Goal: Information Seeking & Learning: Learn about a topic

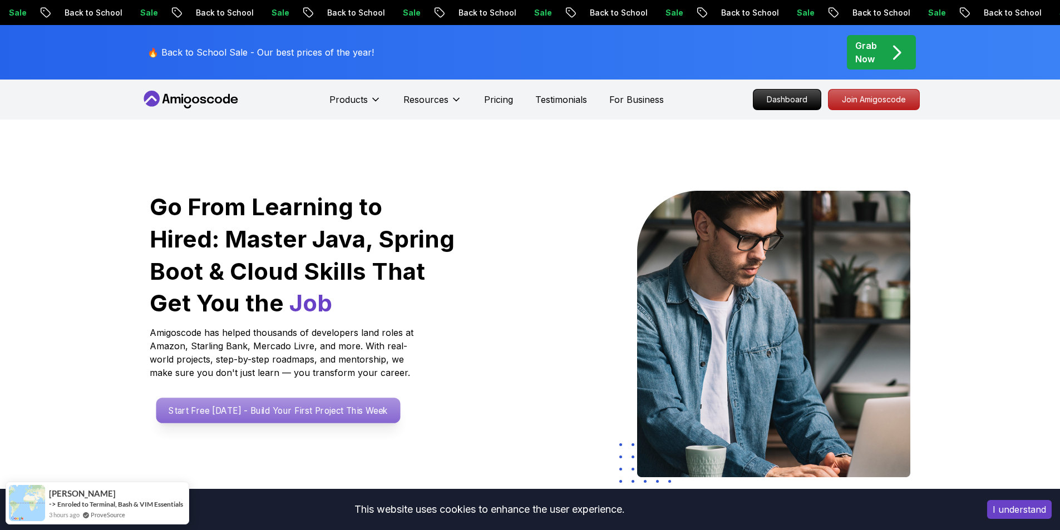
click at [229, 402] on p "Start Free [DATE] - Build Your First Project This Week" at bounding box center [278, 411] width 244 height 26
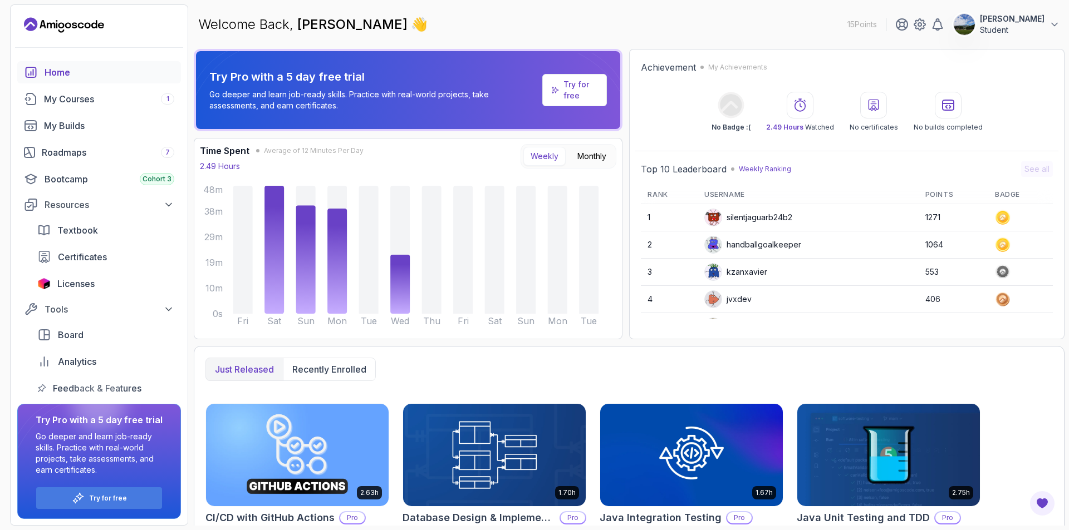
drag, startPoint x: 117, startPoint y: 103, endPoint x: 465, endPoint y: 153, distance: 351.4
click at [117, 102] on div "My Courses 1" at bounding box center [109, 98] width 130 height 13
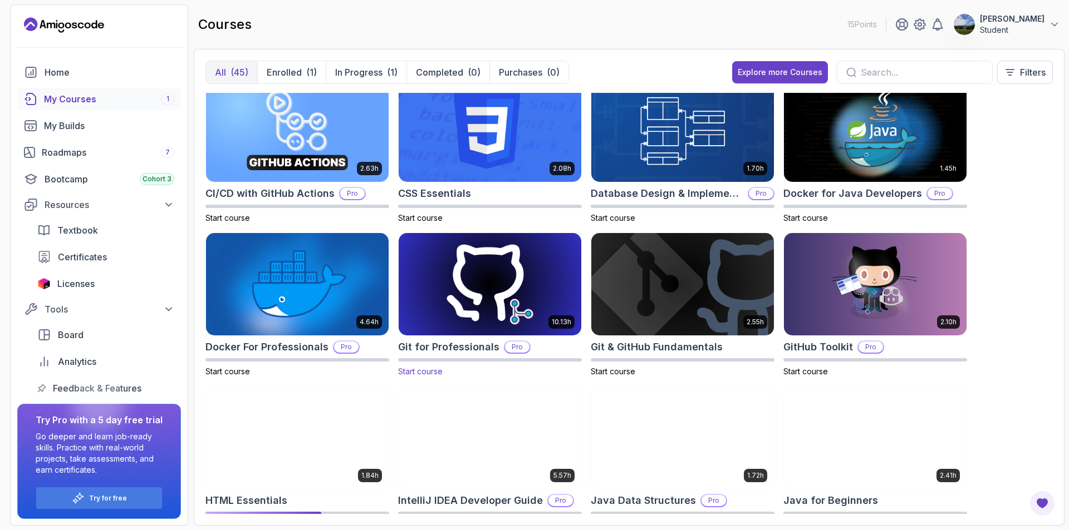
scroll to position [334, 0]
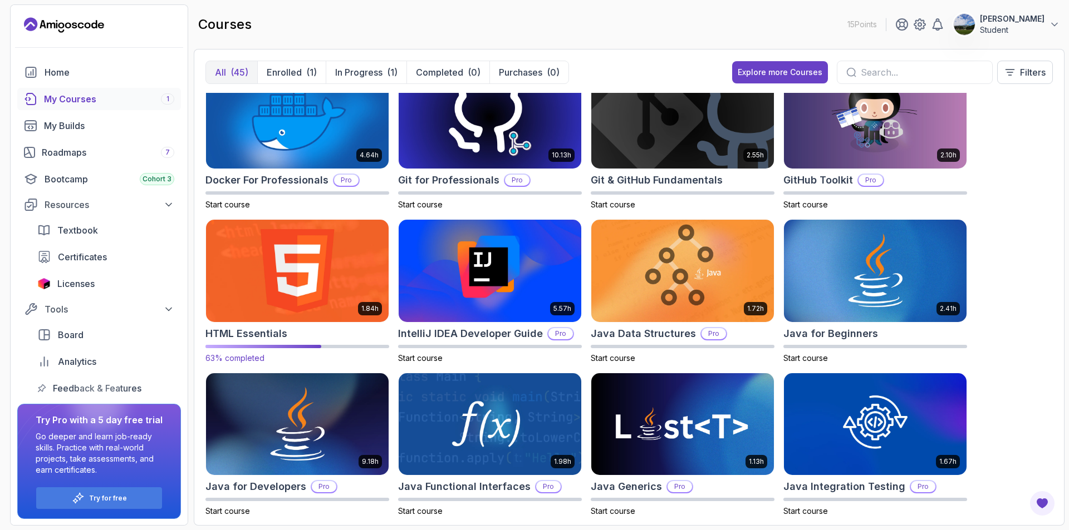
click at [293, 307] on img at bounding box center [297, 270] width 191 height 107
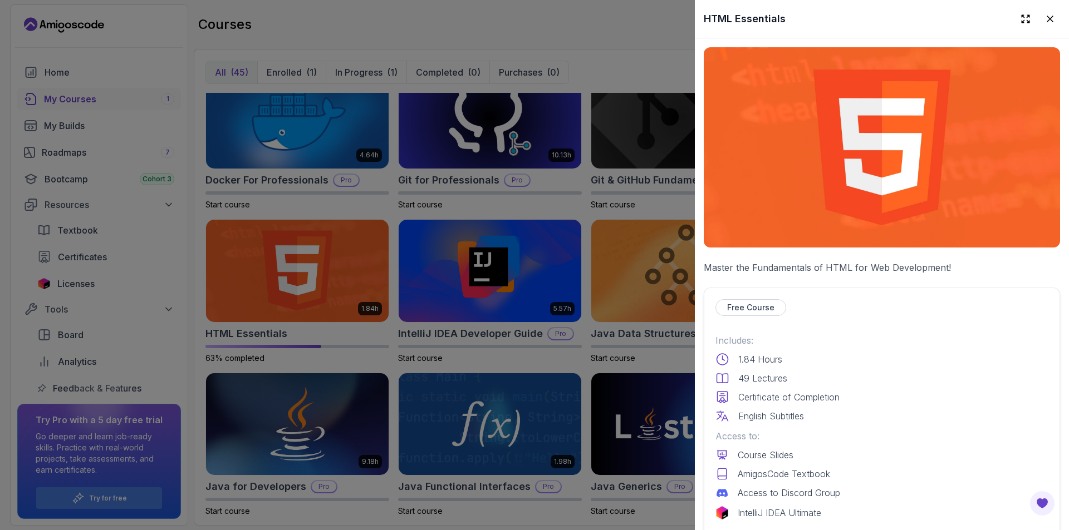
scroll to position [167, 0]
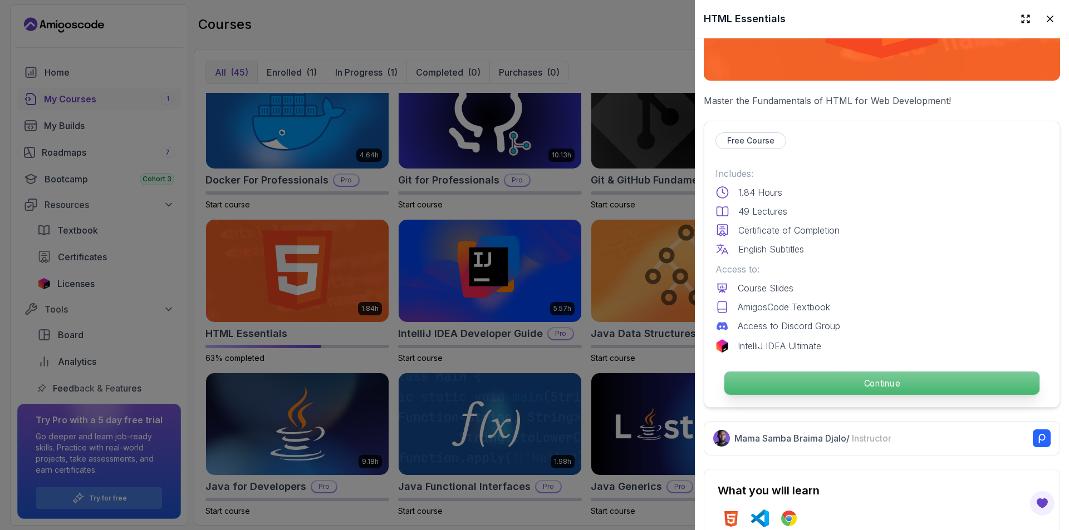
click at [836, 372] on p "Continue" at bounding box center [881, 383] width 315 height 23
click at [743, 384] on p "Continue" at bounding box center [881, 383] width 315 height 23
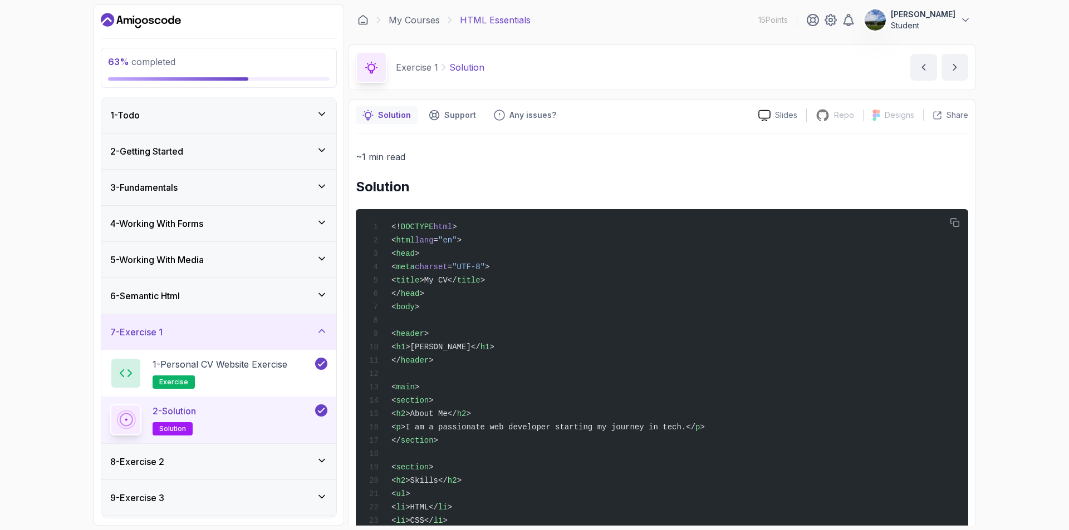
click at [199, 301] on div "6 - Semantic Html" at bounding box center [218, 295] width 217 height 13
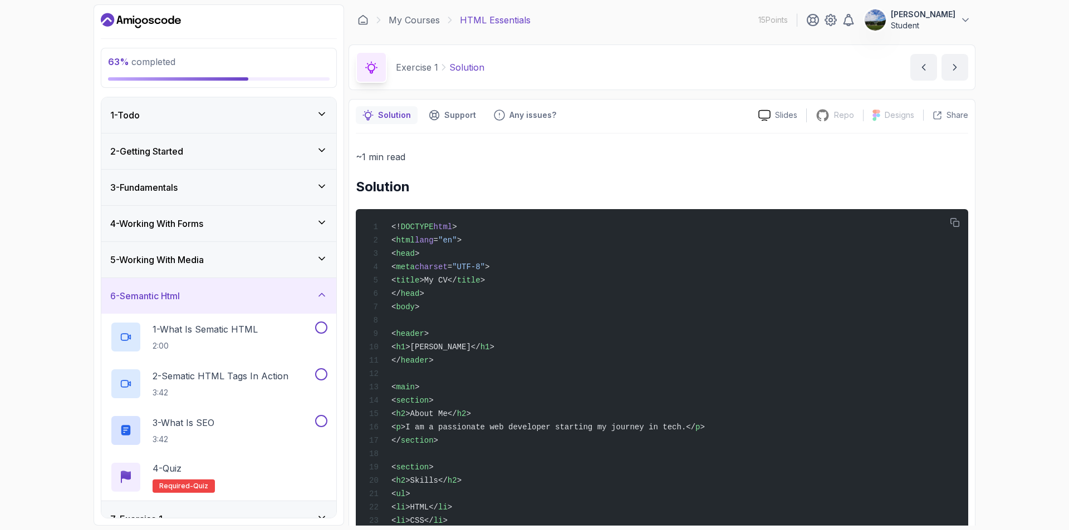
click at [215, 296] on div "6 - Semantic Html" at bounding box center [218, 295] width 217 height 13
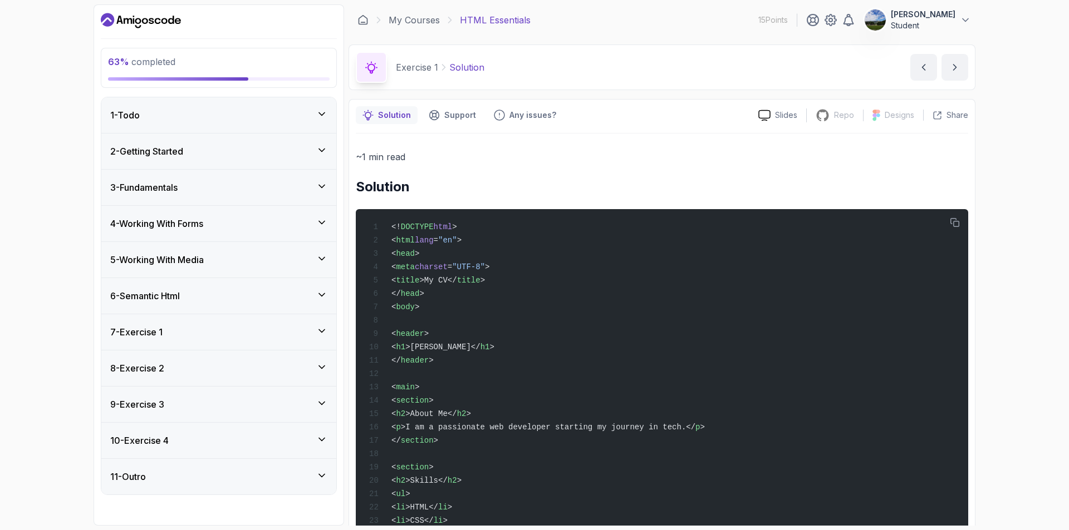
click at [216, 264] on div "5 - Working With Media" at bounding box center [218, 259] width 217 height 13
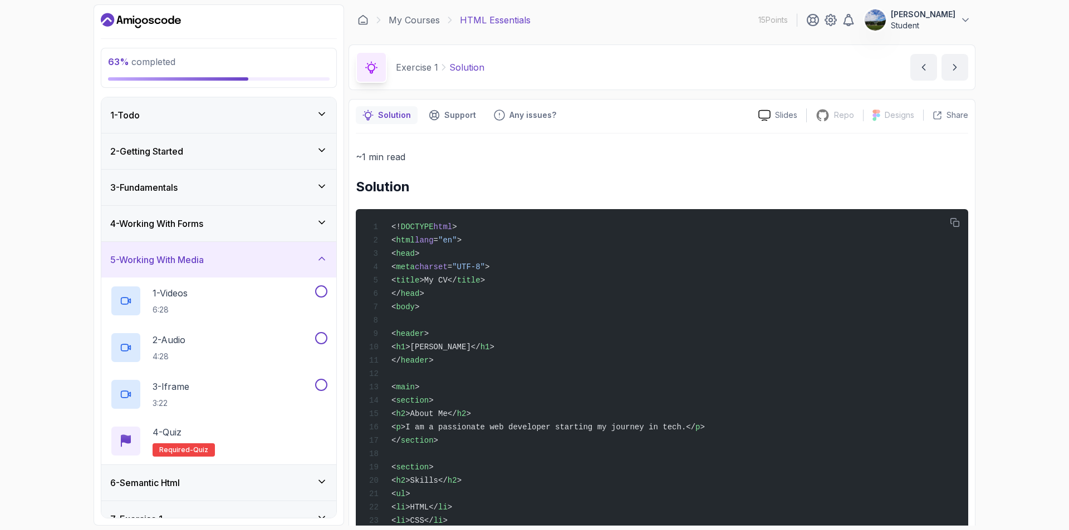
click at [216, 264] on div "5 - Working With Media" at bounding box center [218, 259] width 217 height 13
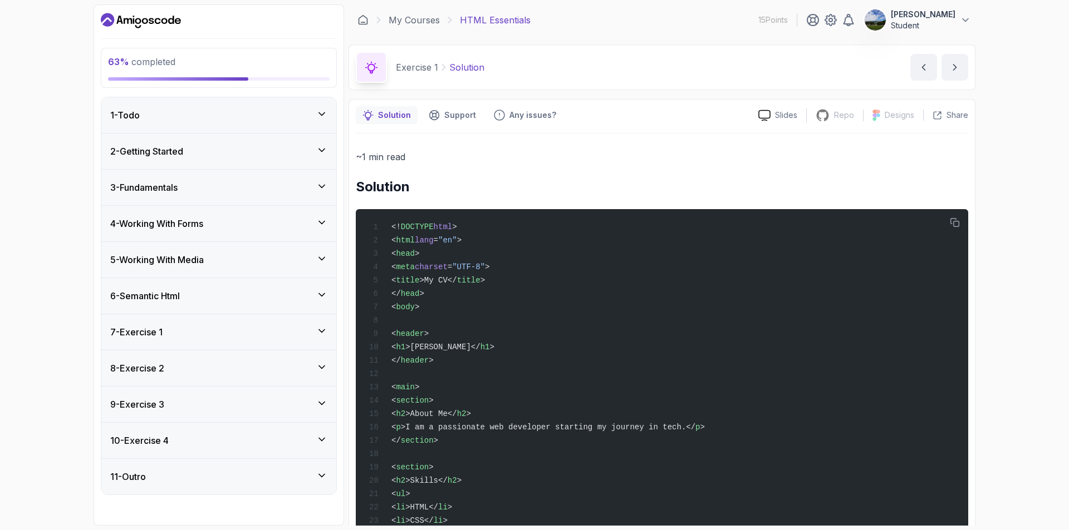
click at [212, 231] on div "4 - Working With Forms" at bounding box center [218, 224] width 235 height 36
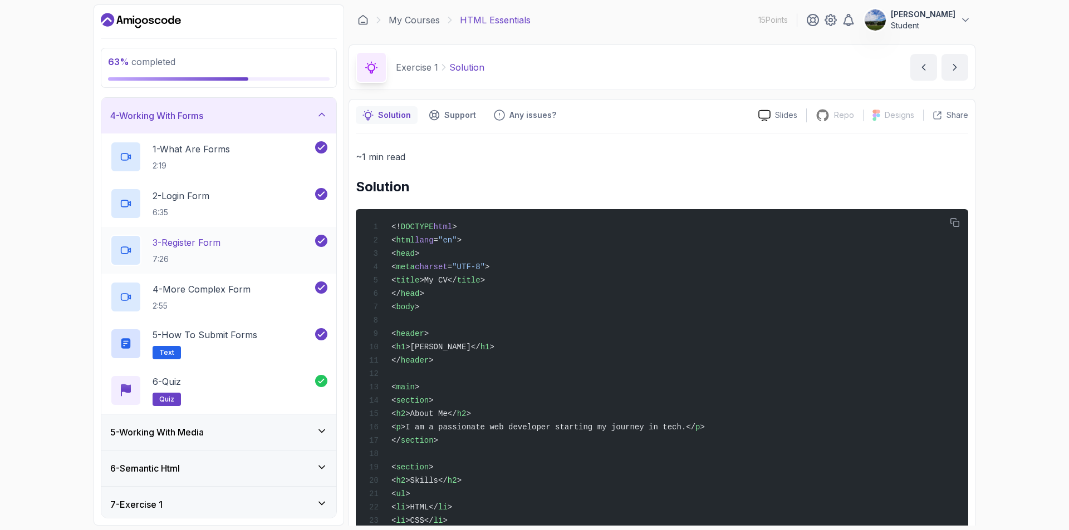
scroll to position [111, 0]
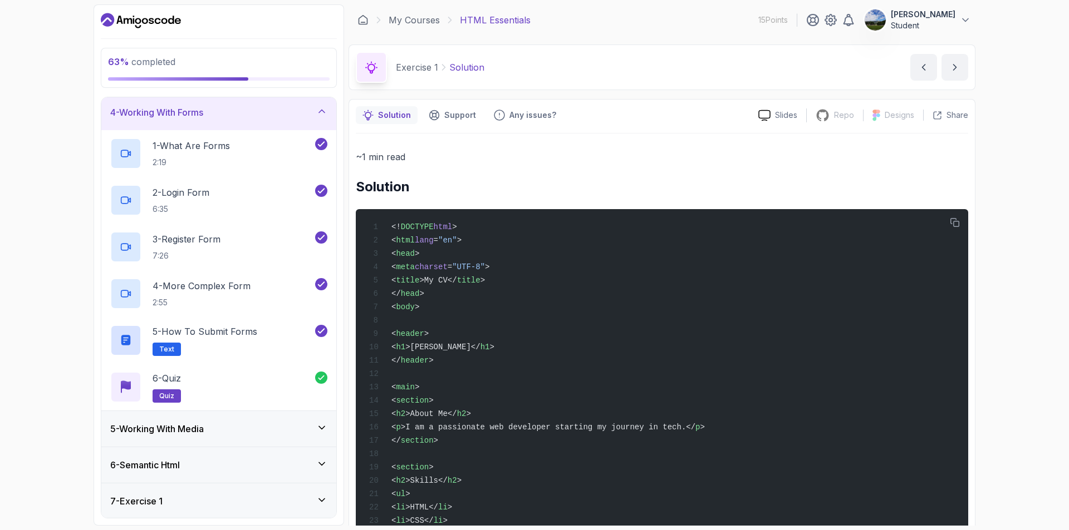
click at [186, 112] on h3 "4 - Working With Forms" at bounding box center [156, 112] width 93 height 13
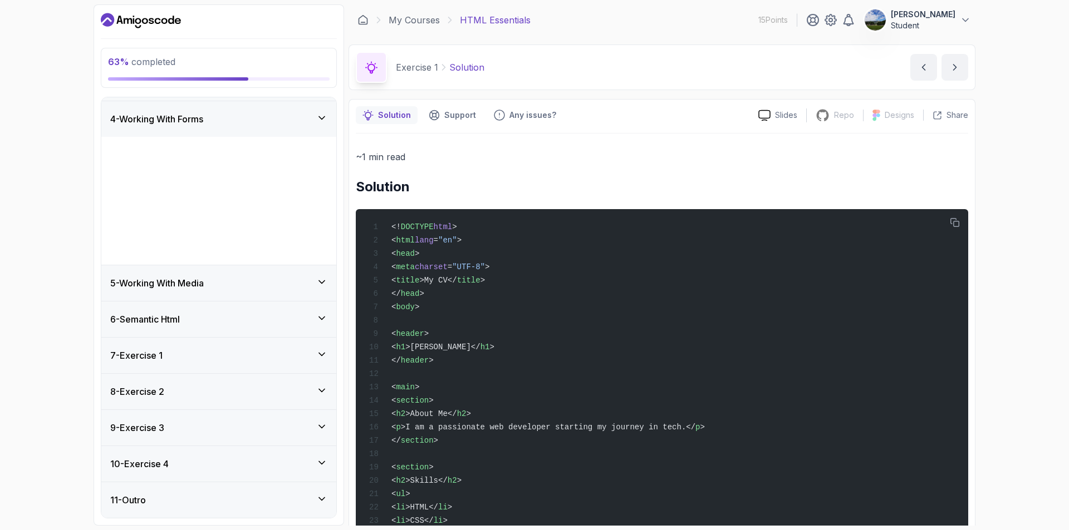
scroll to position [0, 0]
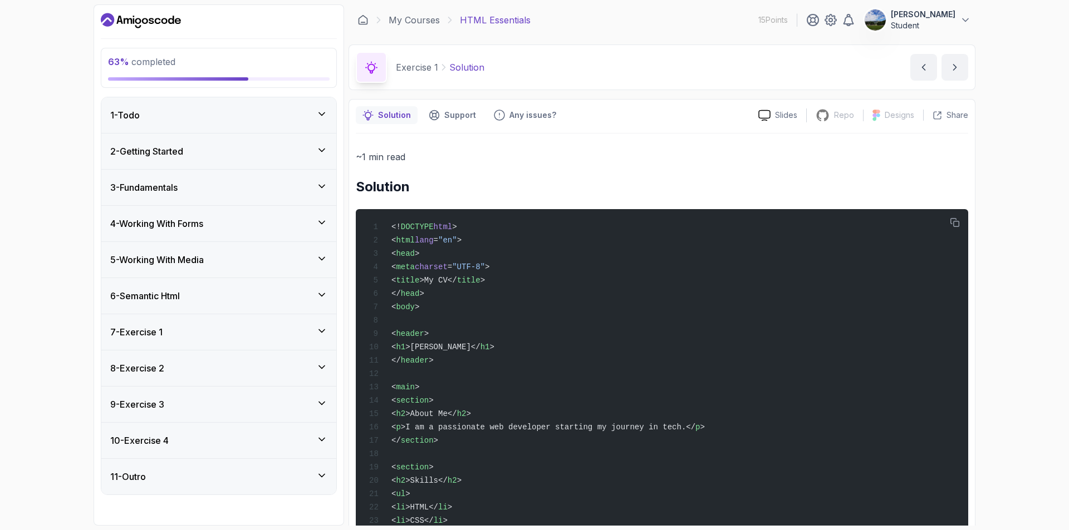
click at [193, 257] on h3 "5 - Working With Media" at bounding box center [157, 259] width 94 height 13
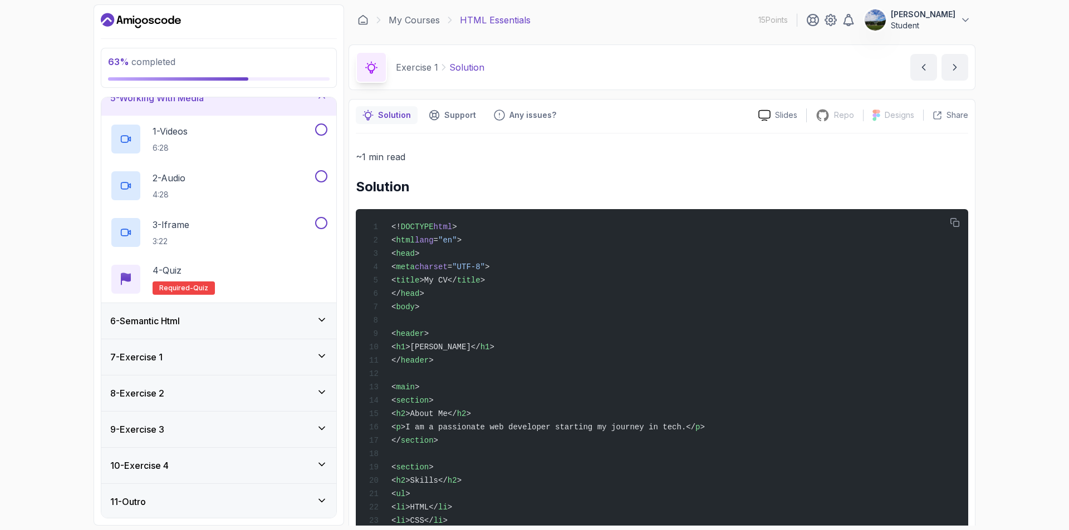
scroll to position [164, 0]
click at [225, 316] on div "6 - Semantic Html" at bounding box center [218, 319] width 217 height 13
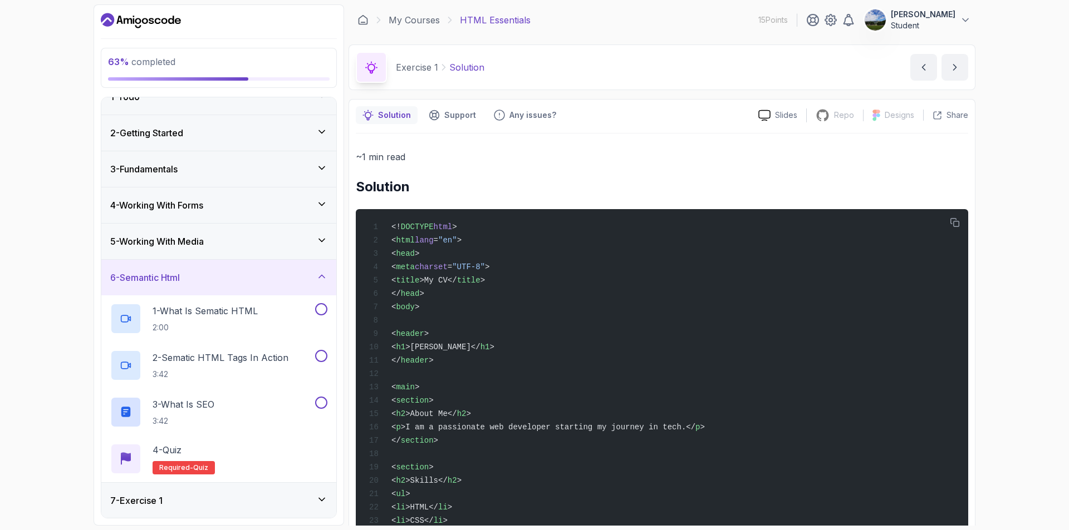
scroll to position [0, 0]
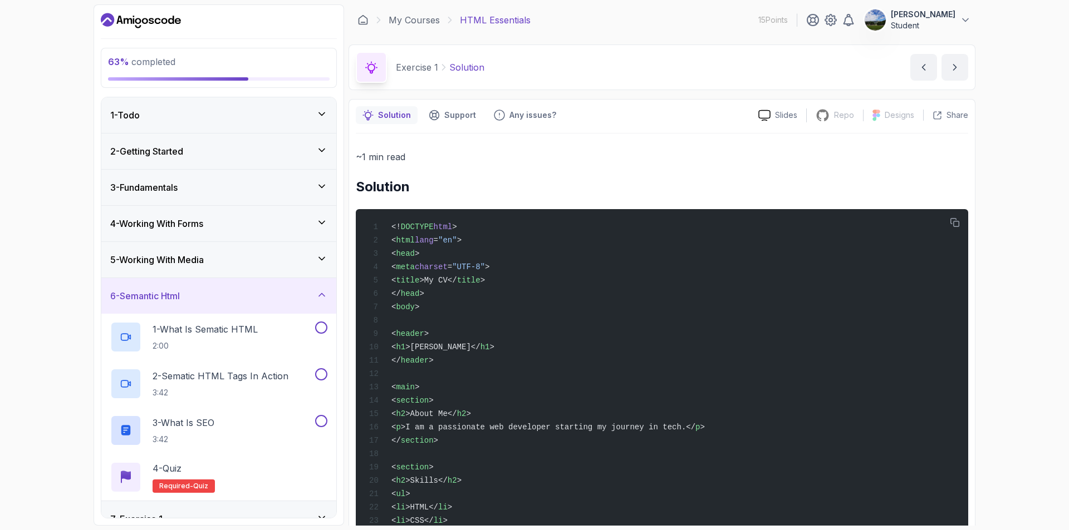
click at [204, 156] on div "2 - Getting Started" at bounding box center [218, 151] width 217 height 13
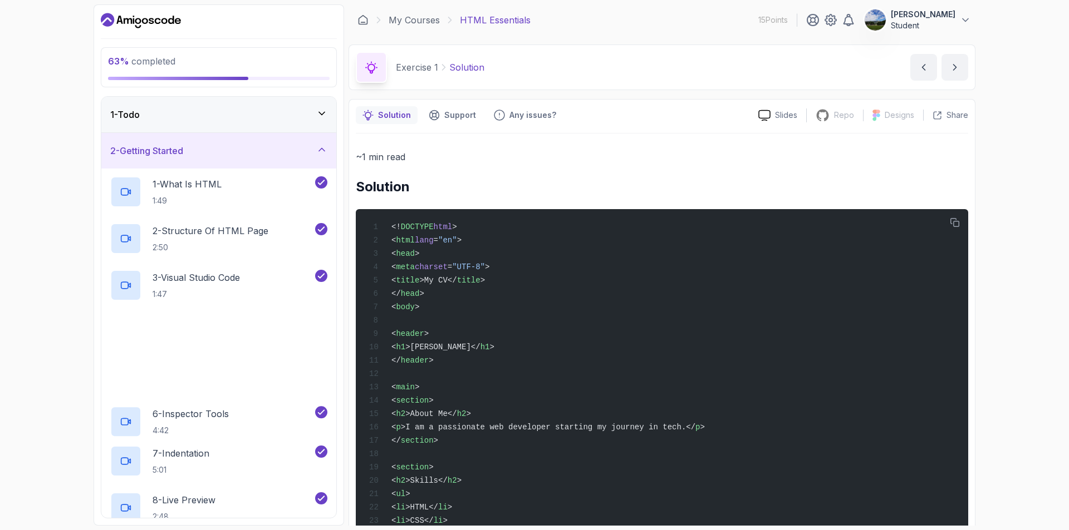
click at [204, 150] on div "2 - Getting Started" at bounding box center [218, 150] width 217 height 13
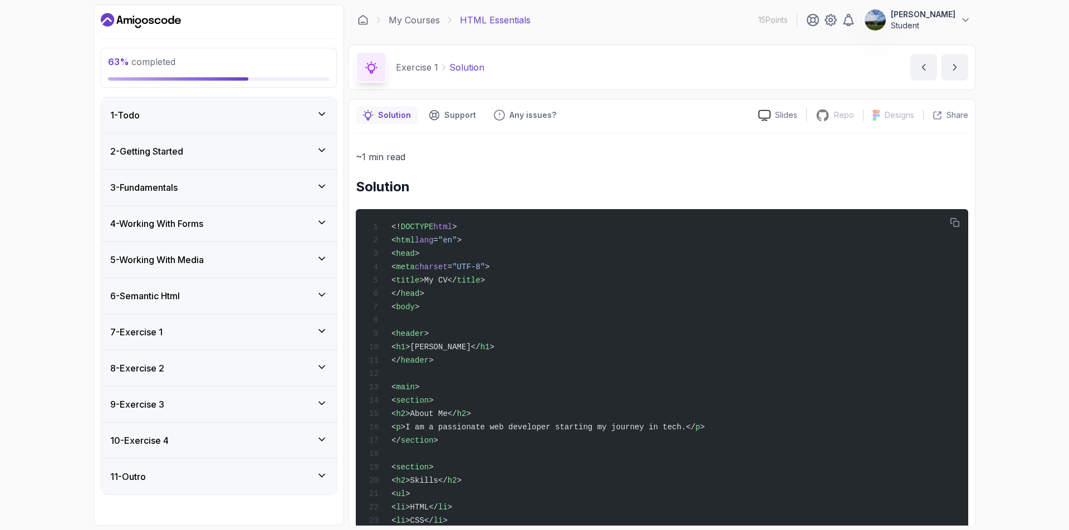
click at [205, 186] on div "3 - Fundamentals" at bounding box center [218, 187] width 217 height 13
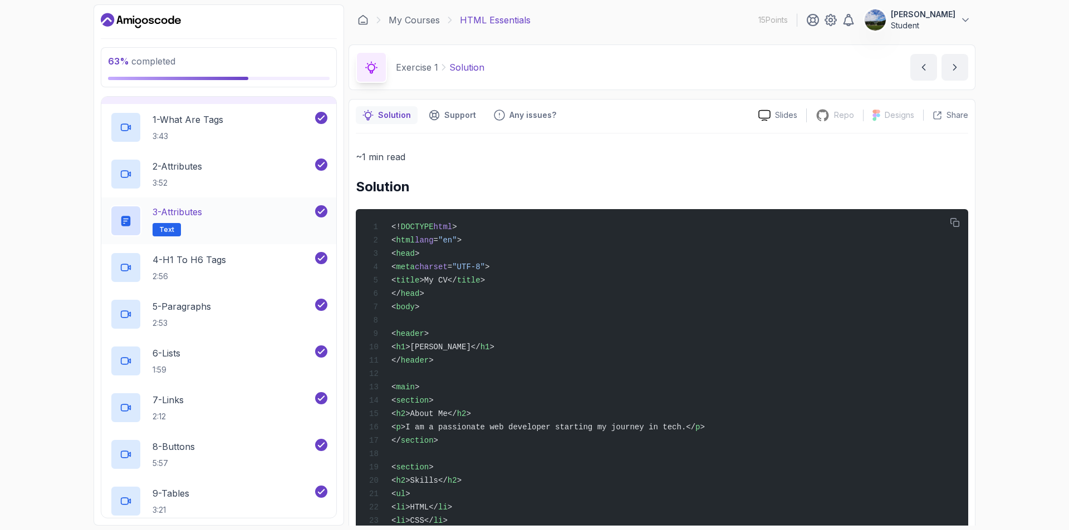
scroll to position [56, 0]
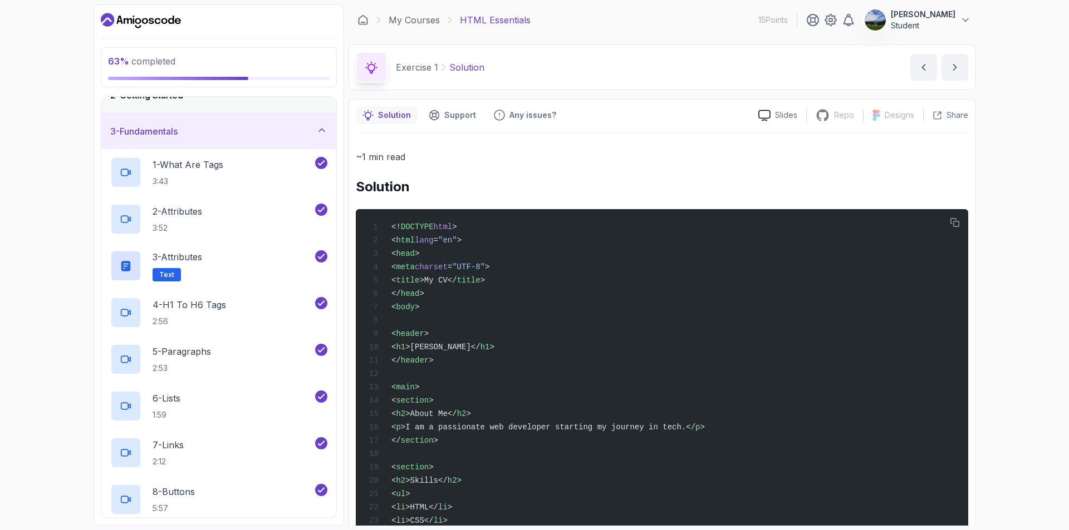
click at [185, 131] on div "3 - Fundamentals" at bounding box center [218, 131] width 217 height 13
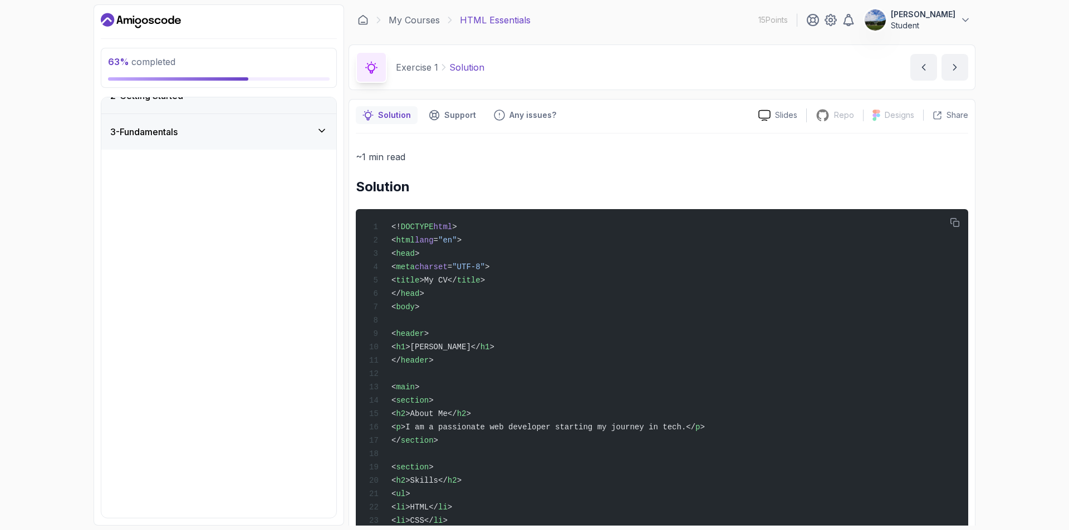
scroll to position [0, 0]
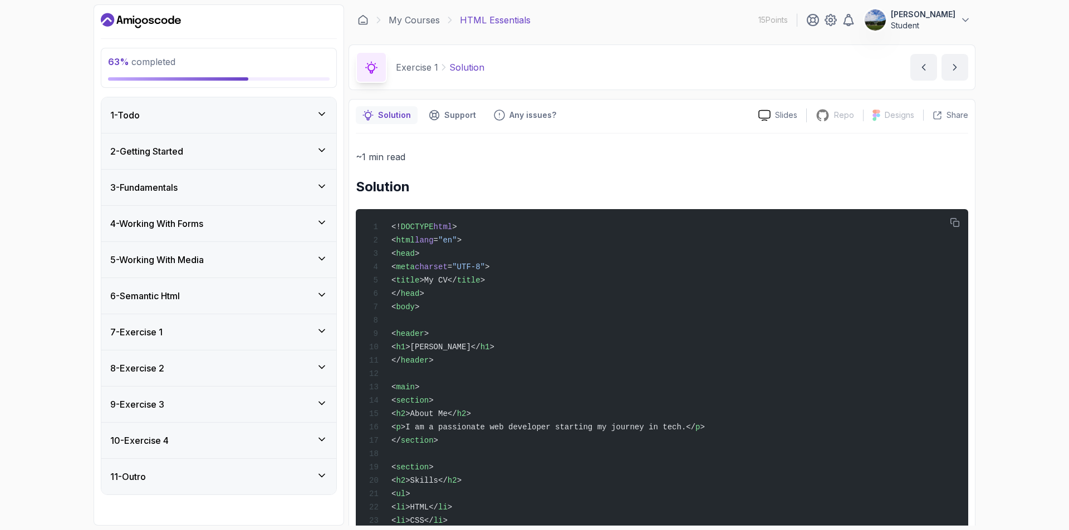
click at [203, 235] on div "4 - Working With Forms" at bounding box center [218, 224] width 235 height 36
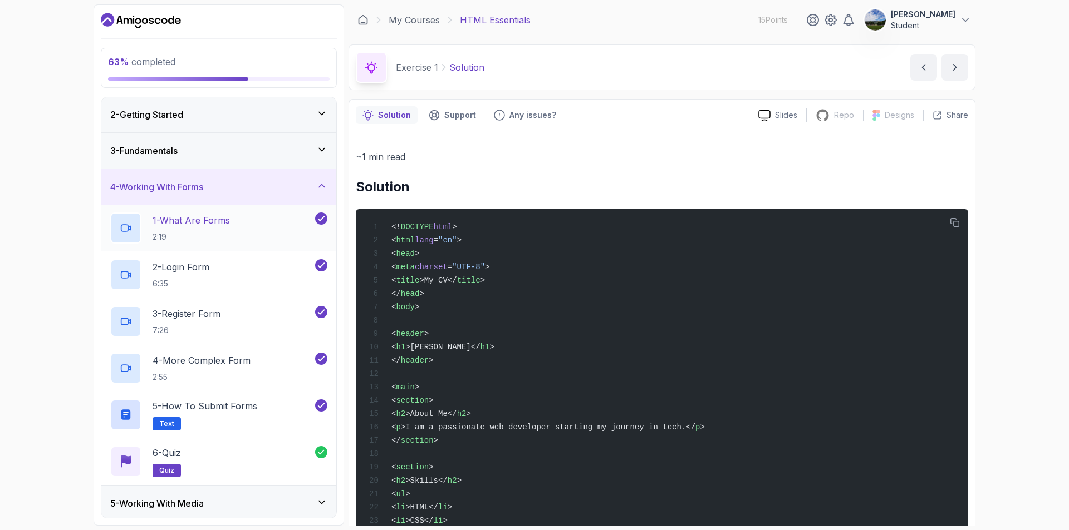
scroll to position [56, 0]
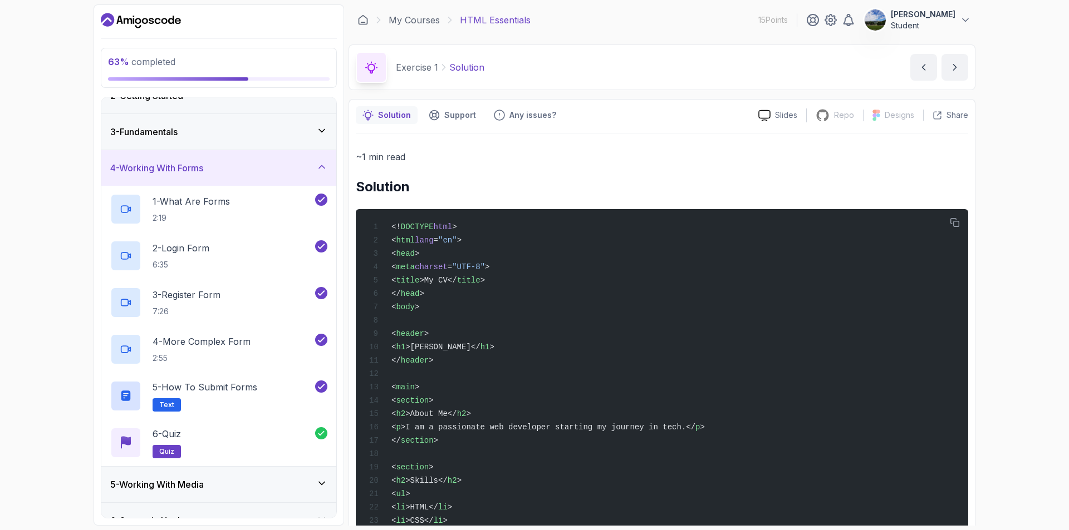
click at [180, 178] on div "4 - Working With Forms" at bounding box center [218, 168] width 235 height 36
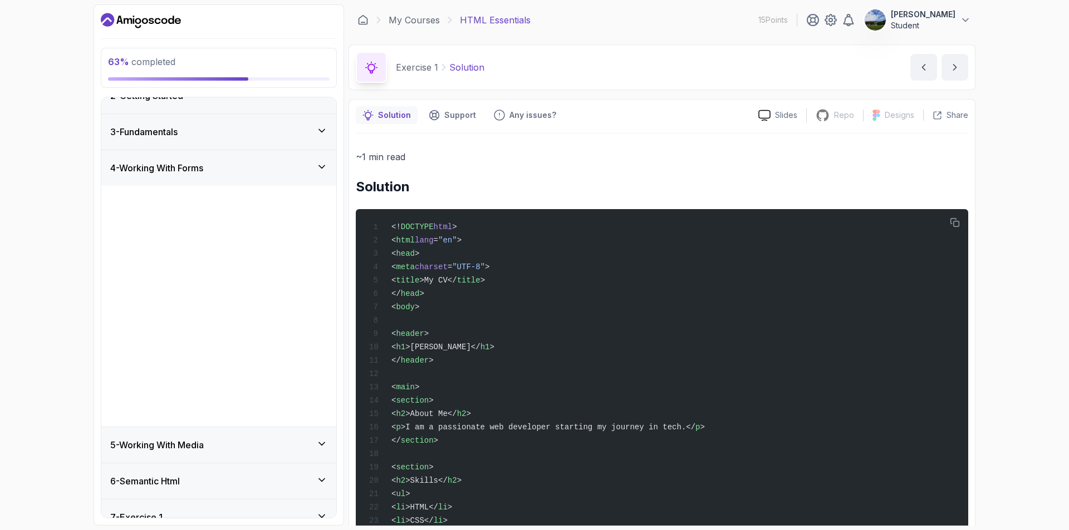
scroll to position [0, 0]
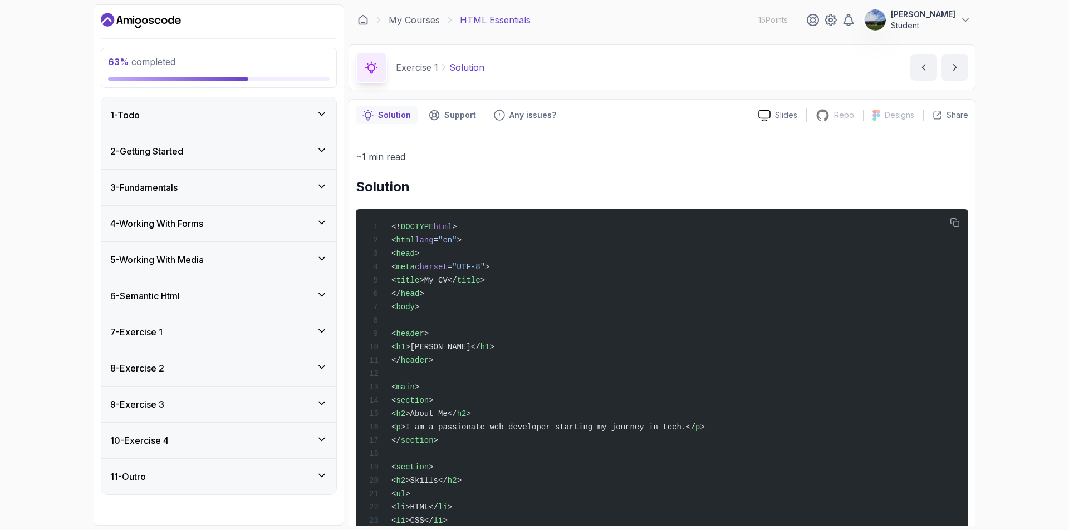
click at [195, 251] on div "5 - Working With Media" at bounding box center [218, 260] width 235 height 36
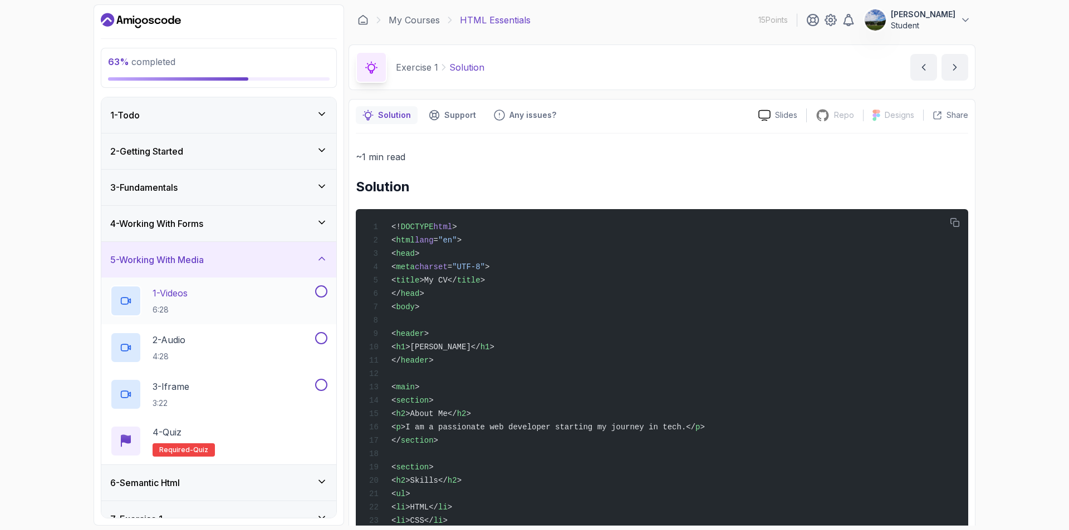
click at [325, 294] on button at bounding box center [321, 292] width 12 height 12
click at [166, 293] on p "1 - Videos" at bounding box center [170, 293] width 35 height 13
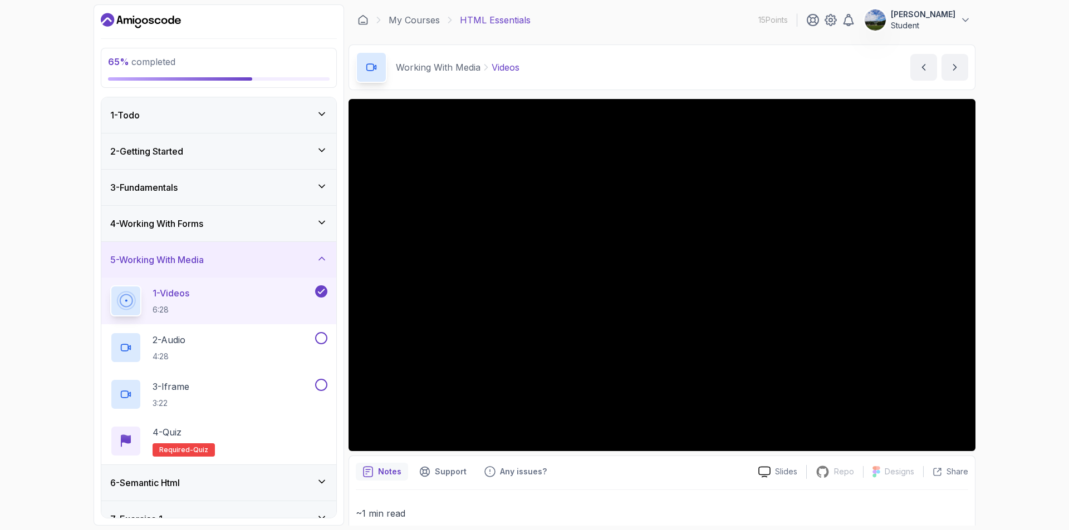
click at [317, 289] on icon at bounding box center [321, 291] width 10 height 11
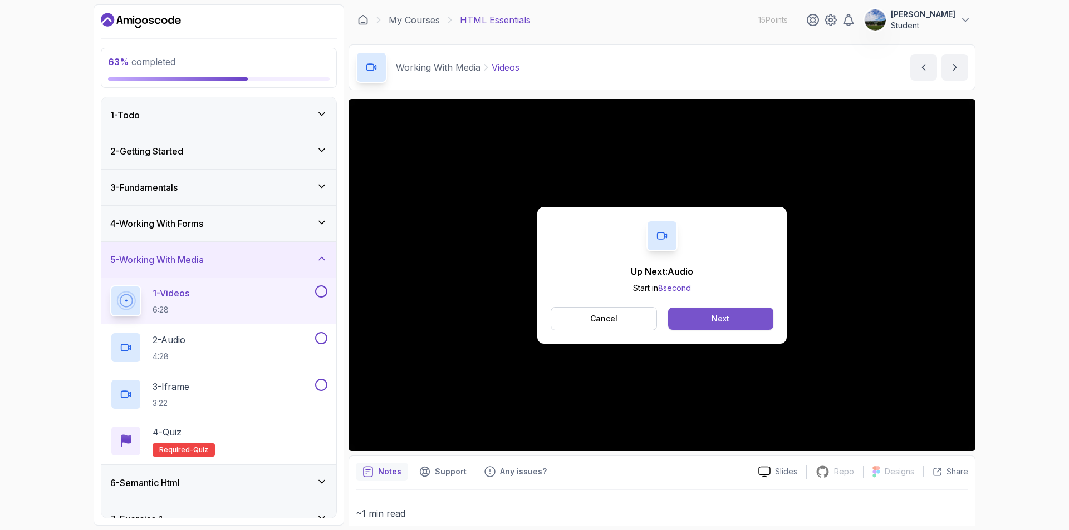
click at [706, 324] on button "Next" at bounding box center [720, 319] width 105 height 22
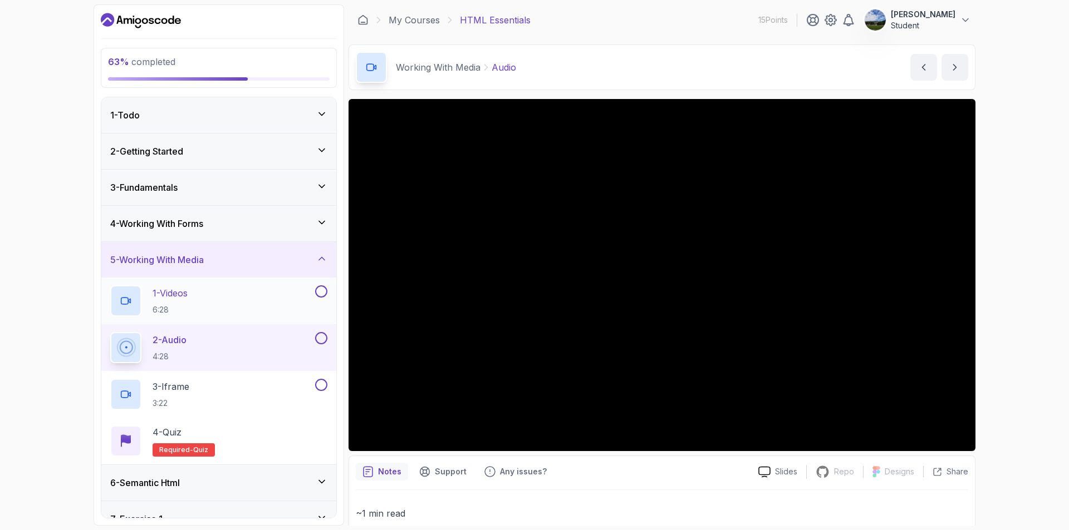
click at [321, 296] on button at bounding box center [321, 292] width 12 height 12
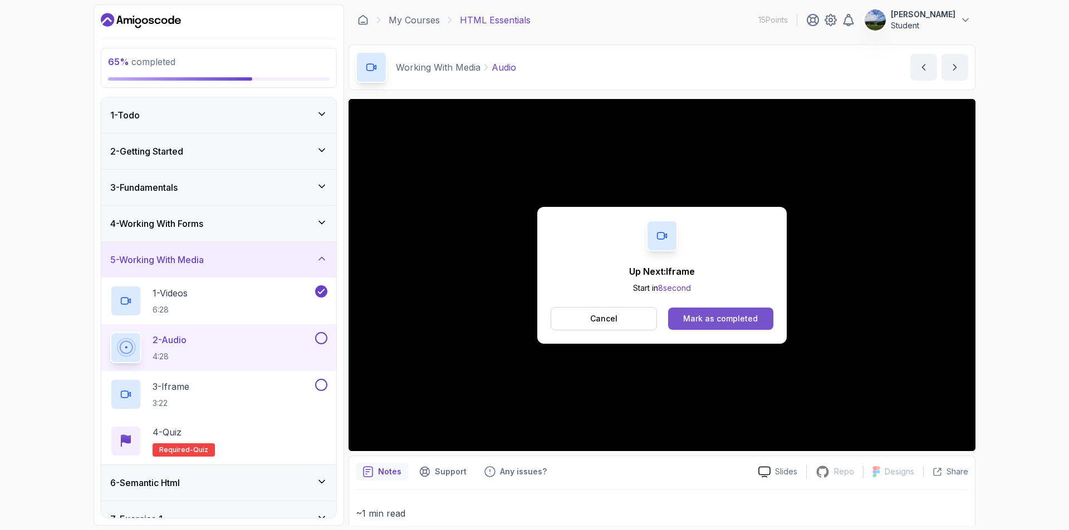
click at [724, 317] on div "Mark as completed" at bounding box center [720, 318] width 75 height 11
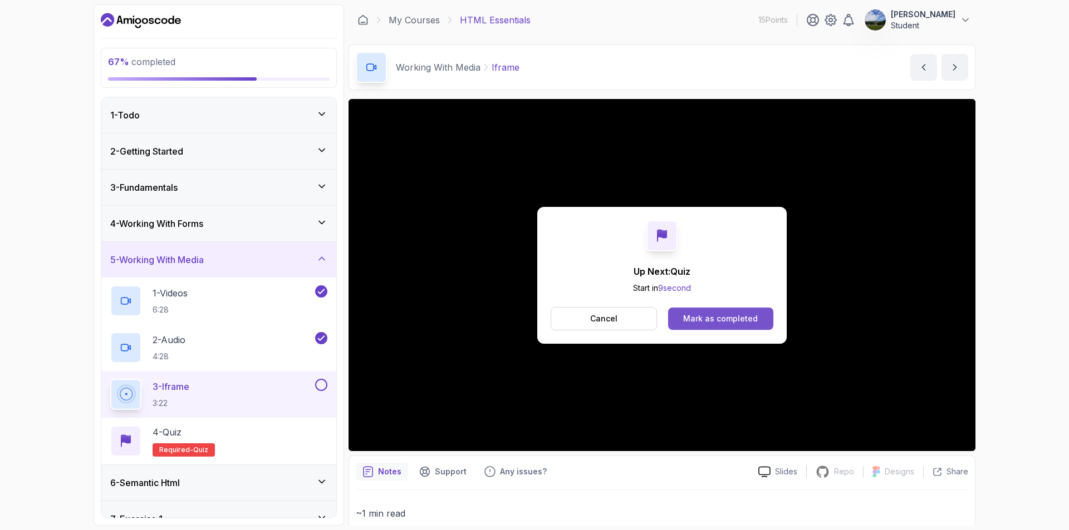
click at [730, 316] on div "Mark as completed" at bounding box center [720, 318] width 75 height 11
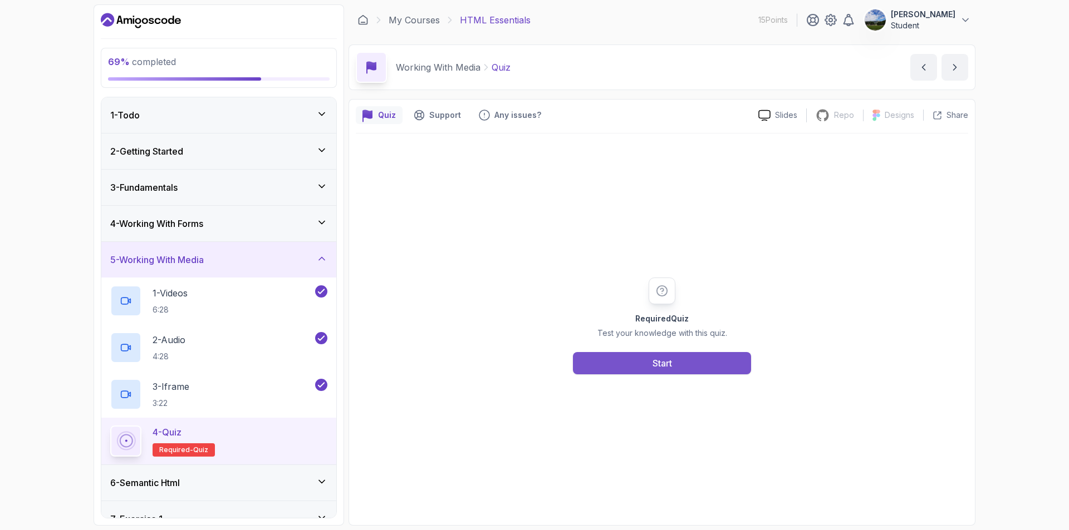
click at [615, 358] on button "Start" at bounding box center [662, 363] width 178 height 22
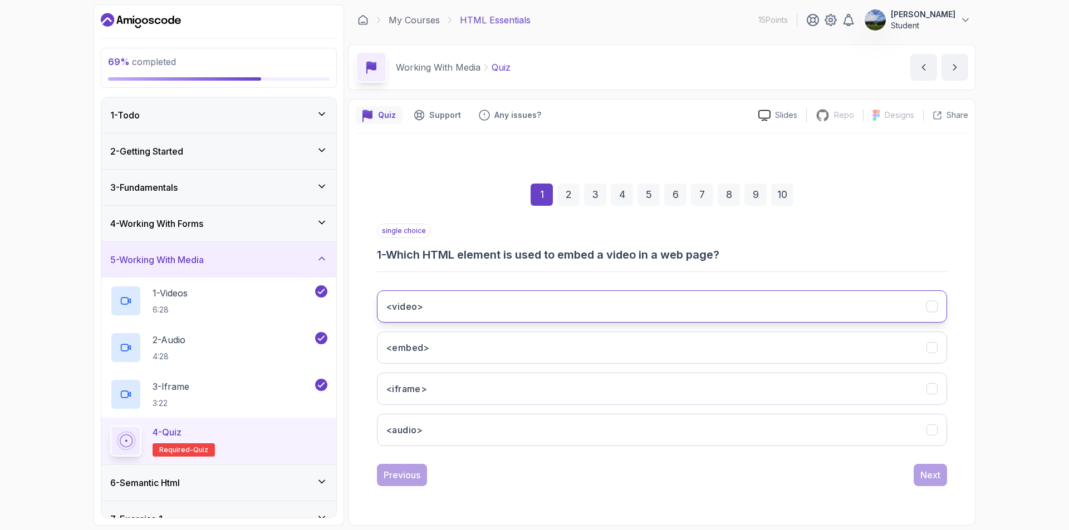
click at [572, 294] on button "<video>" at bounding box center [662, 307] width 570 height 32
click at [922, 474] on div "Next" at bounding box center [930, 475] width 20 height 13
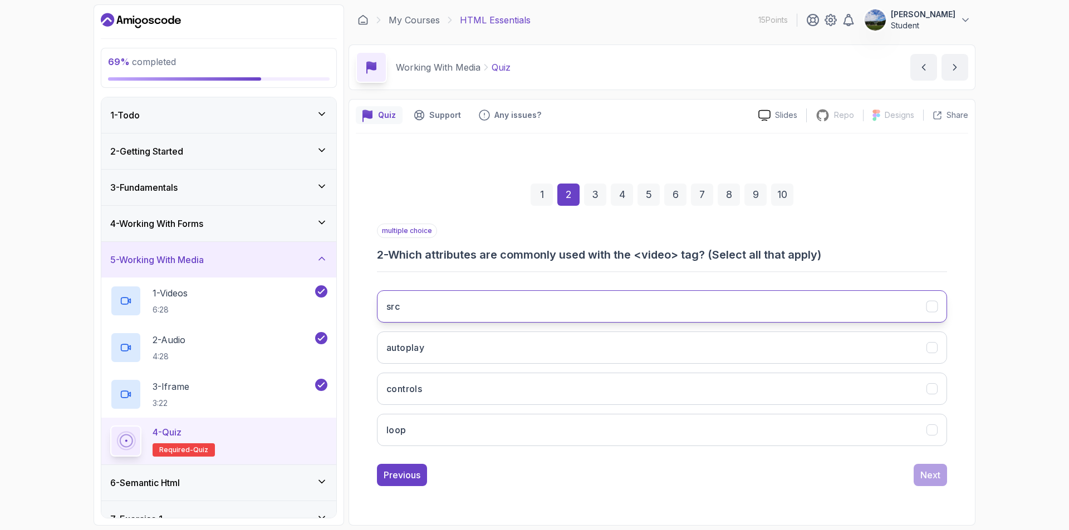
click at [929, 308] on icon "src" at bounding box center [931, 306] width 6 height 4
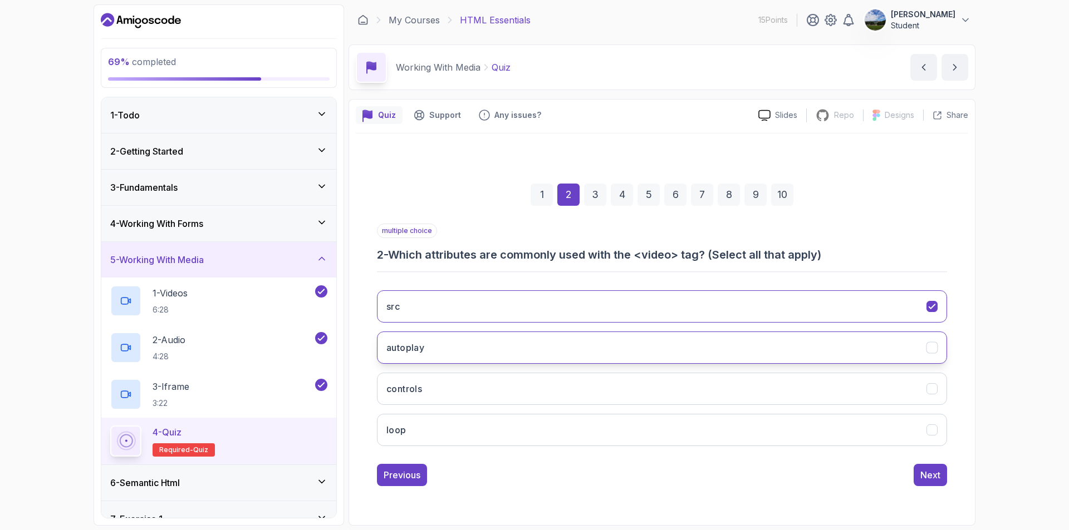
click at [933, 343] on icon "autoplay" at bounding box center [932, 348] width 11 height 11
drag, startPoint x: 917, startPoint y: 385, endPoint x: 933, endPoint y: 387, distance: 15.7
click at [922, 387] on button "controls" at bounding box center [662, 389] width 570 height 32
click at [929, 425] on div "loop" at bounding box center [932, 431] width 12 height 12
click at [928, 478] on div "Next" at bounding box center [930, 475] width 20 height 13
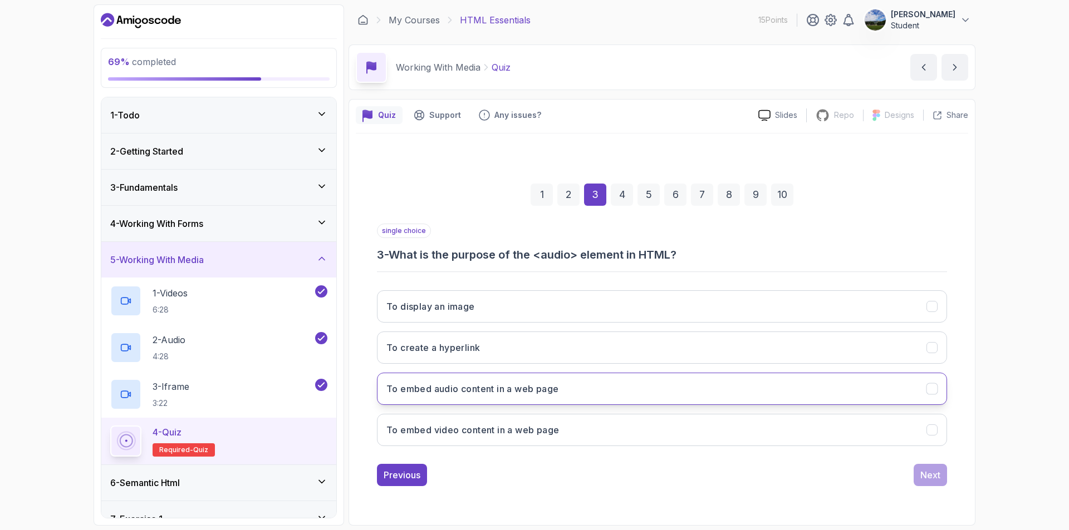
click at [609, 396] on button "To embed audio content in a web page" at bounding box center [662, 389] width 570 height 32
click at [934, 477] on div "Next" at bounding box center [930, 475] width 20 height 13
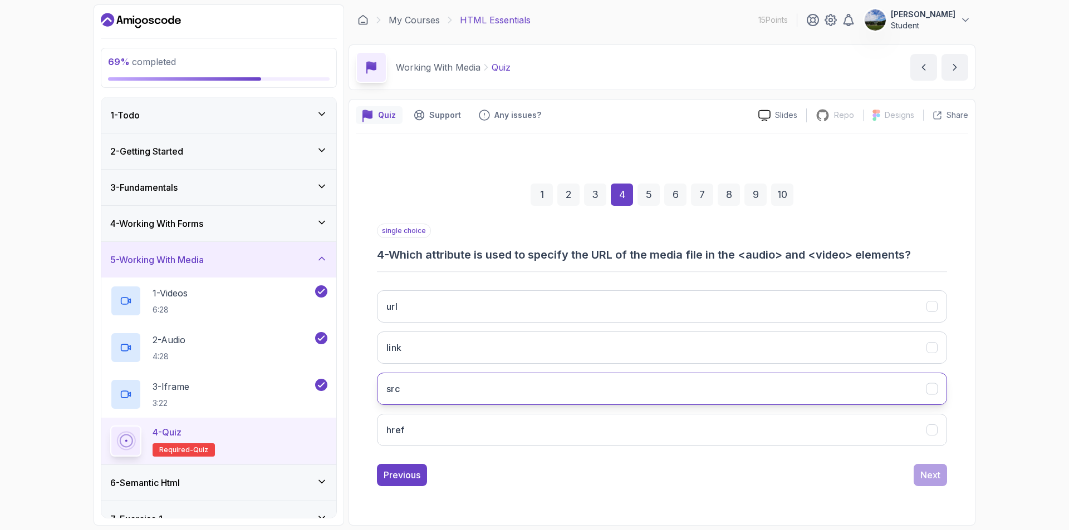
click at [662, 380] on button "src" at bounding box center [662, 389] width 570 height 32
click at [915, 473] on button "Next" at bounding box center [929, 475] width 33 height 22
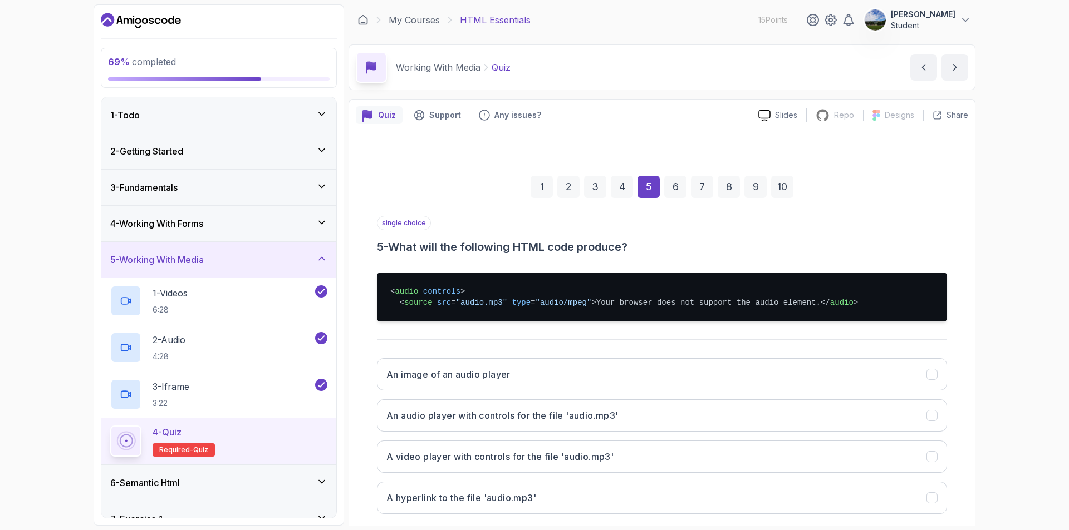
scroll to position [82, 0]
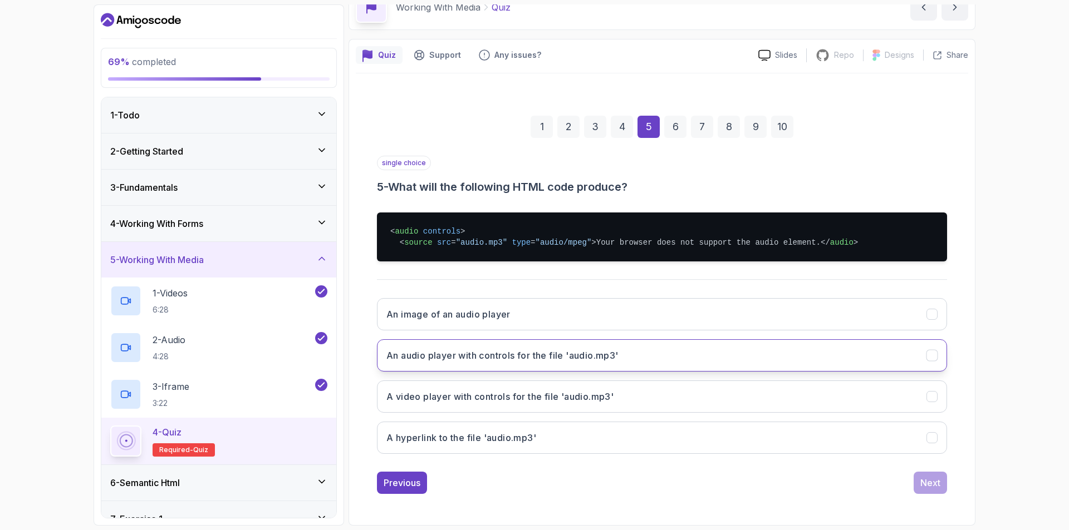
click at [547, 356] on h3 "An audio player with controls for the file 'audio.mp3'" at bounding box center [502, 355] width 232 height 13
click at [928, 481] on div "Next" at bounding box center [930, 482] width 20 height 13
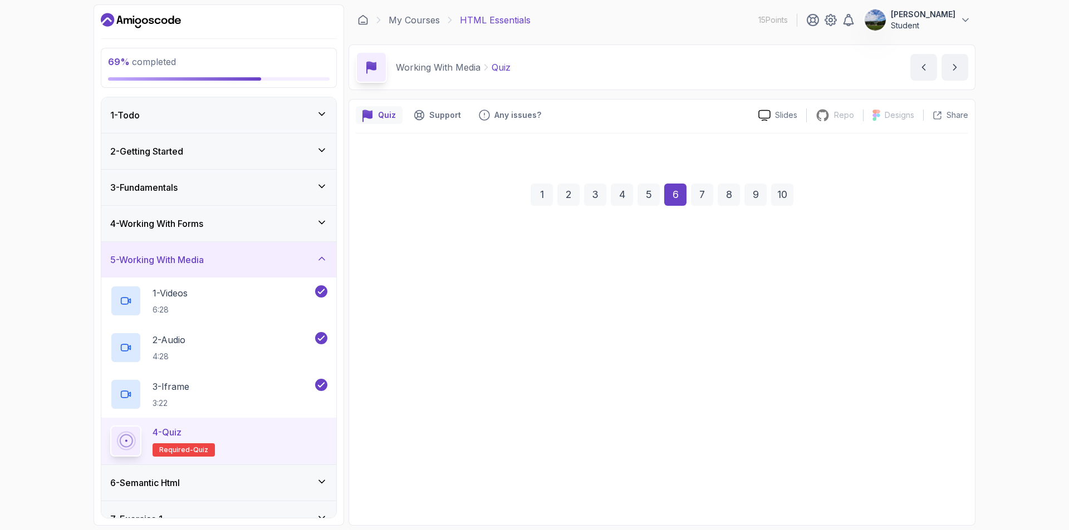
scroll to position [0, 0]
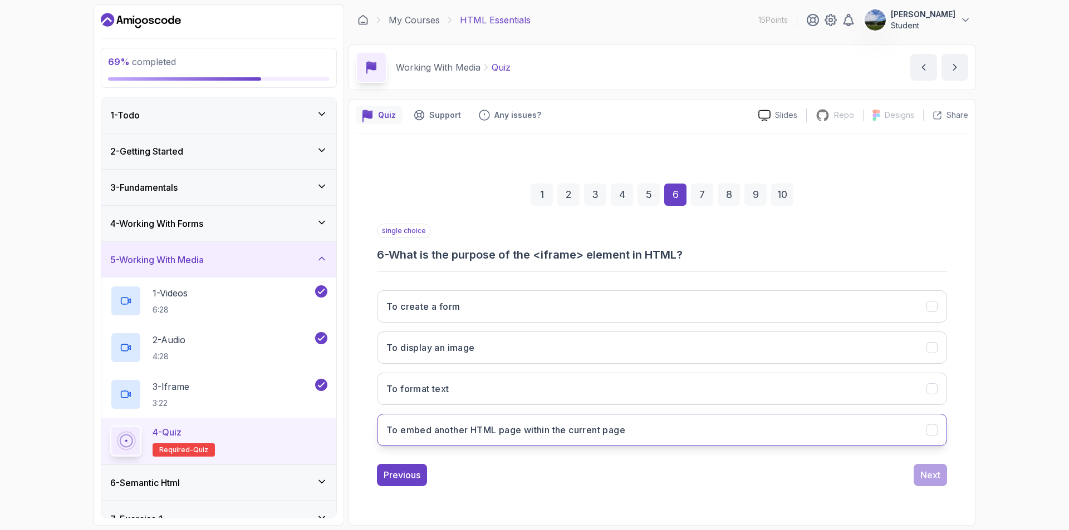
click at [652, 433] on button "To embed another HTML page within the current page" at bounding box center [662, 430] width 570 height 32
click at [938, 475] on div "Next" at bounding box center [930, 475] width 20 height 13
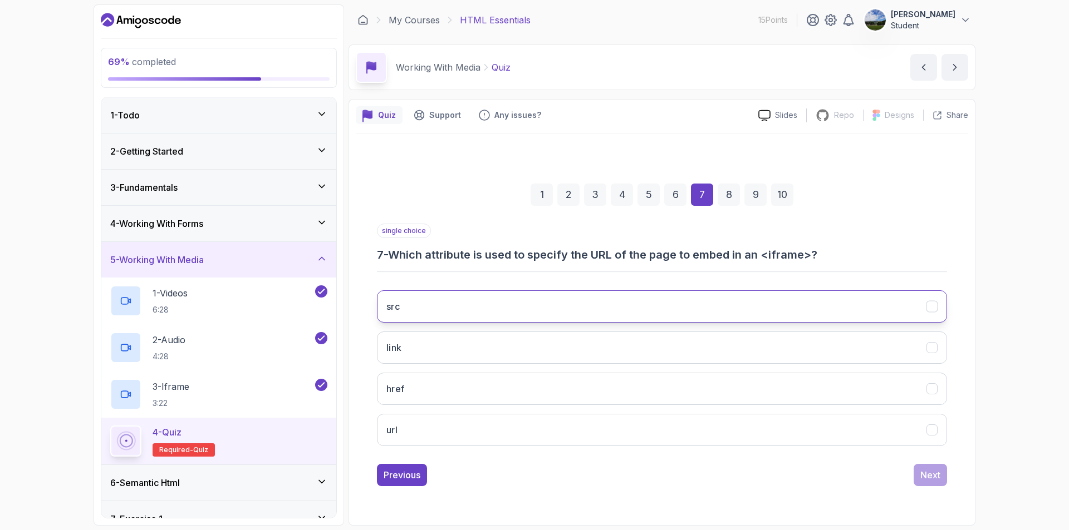
click at [877, 307] on button "src" at bounding box center [662, 307] width 570 height 32
click at [930, 474] on div "Next" at bounding box center [930, 475] width 20 height 13
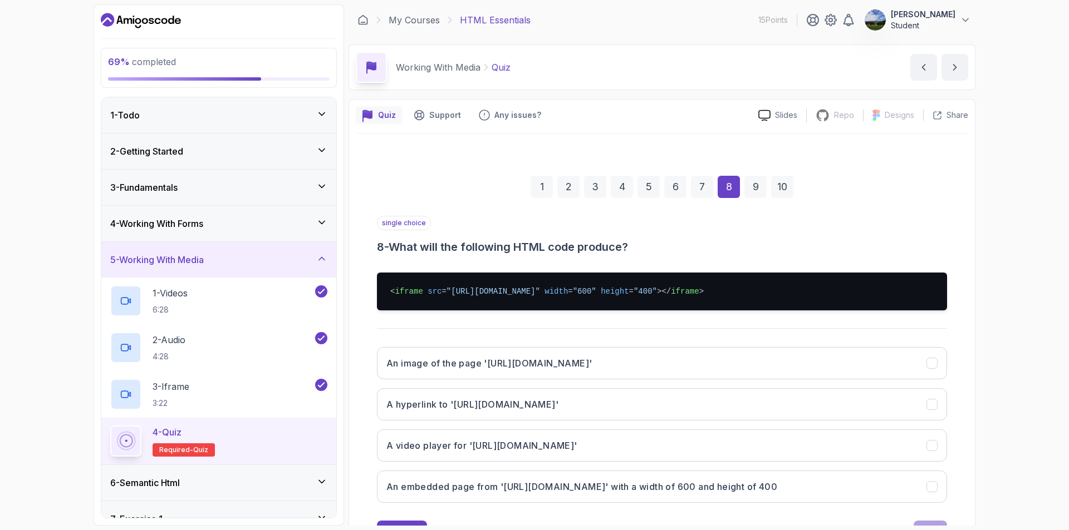
scroll to position [49, 0]
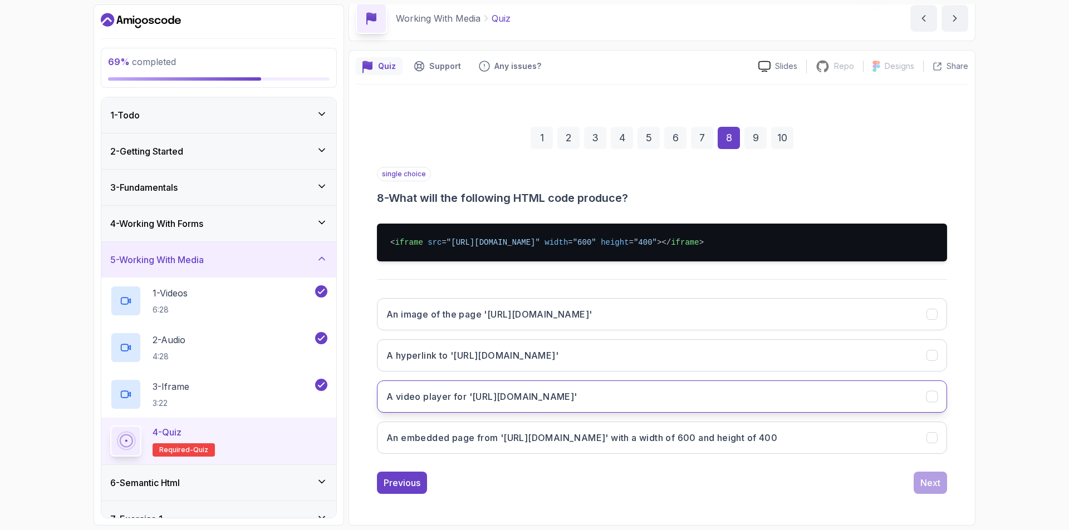
click at [636, 393] on button "A video player for '[URL][DOMAIN_NAME]'" at bounding box center [662, 397] width 570 height 32
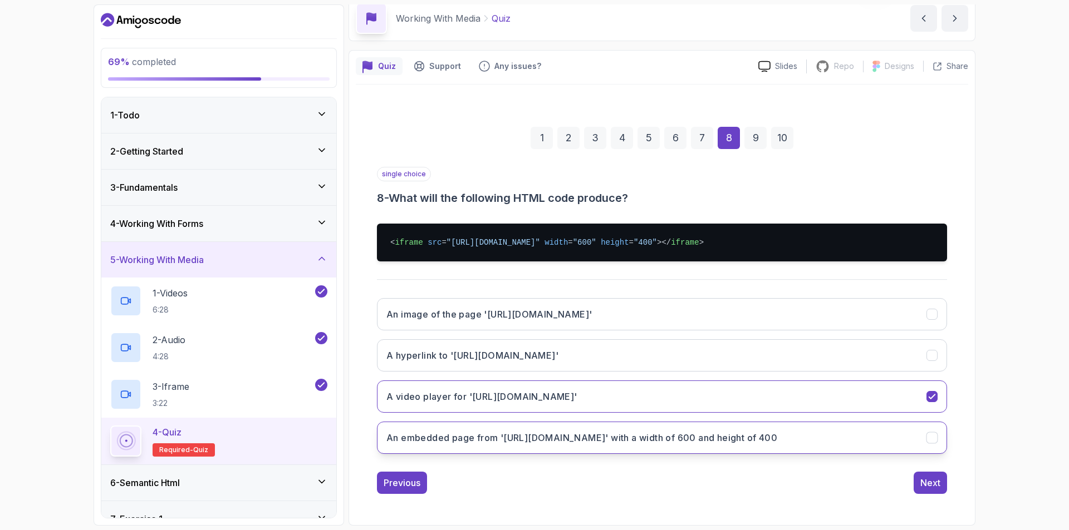
click at [812, 440] on button "An embedded page from '[URL][DOMAIN_NAME]' with a width of 600 and height of 400" at bounding box center [662, 438] width 570 height 32
drag, startPoint x: 931, startPoint y: 484, endPoint x: 918, endPoint y: 480, distance: 13.0
click at [928, 484] on div "Next" at bounding box center [930, 482] width 20 height 13
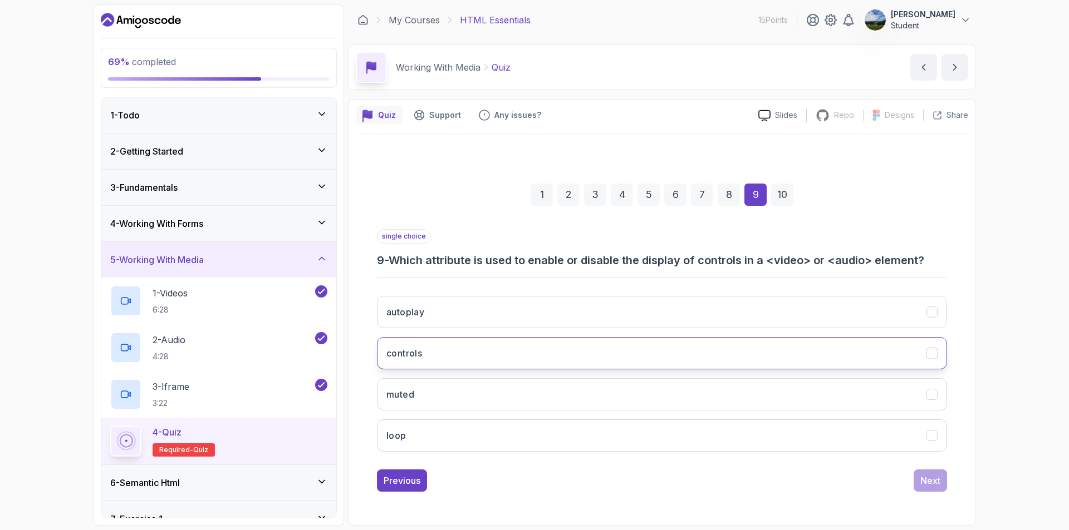
scroll to position [0, 0]
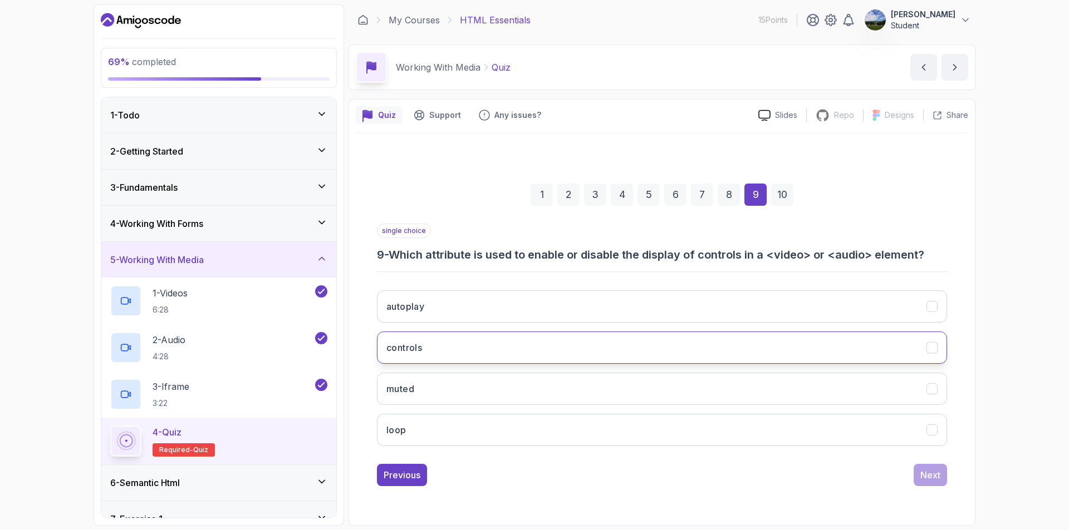
click at [883, 347] on button "controls" at bounding box center [662, 348] width 570 height 32
click at [931, 470] on div "Next" at bounding box center [930, 475] width 20 height 13
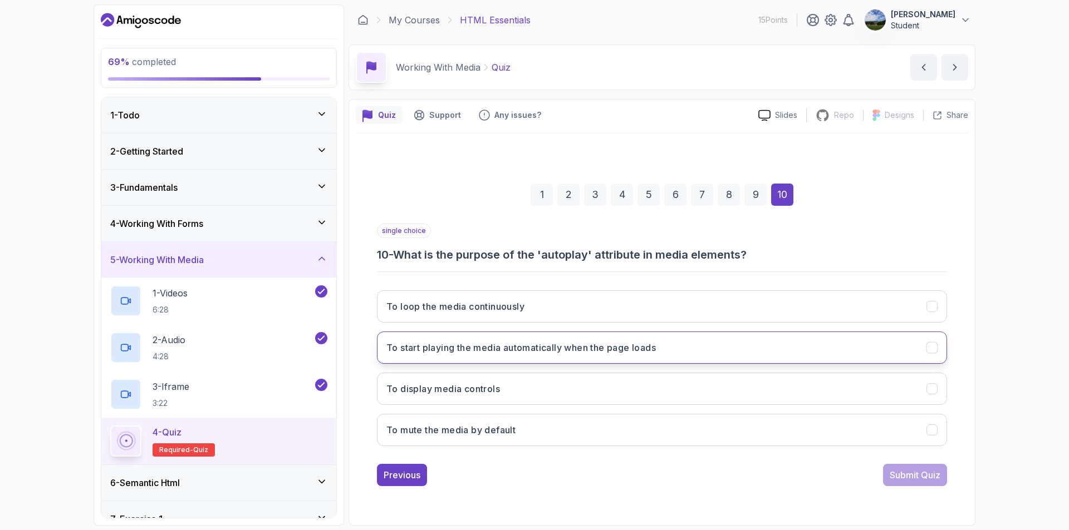
click at [470, 346] on h3 "To start playing the media automatically when the page loads" at bounding box center [520, 347] width 269 height 13
click at [910, 475] on div "Submit Quiz" at bounding box center [915, 475] width 51 height 13
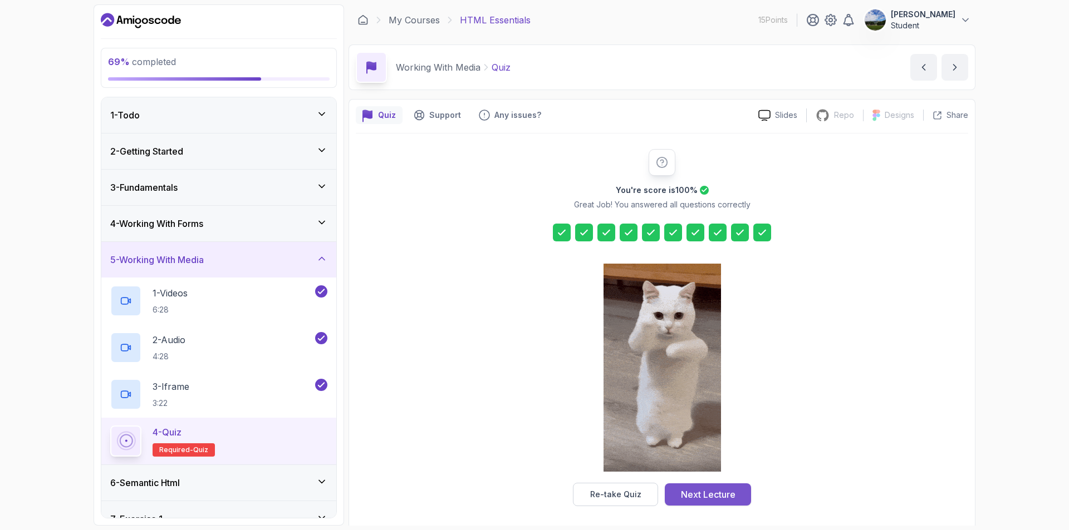
click at [702, 488] on div "Next Lecture" at bounding box center [708, 494] width 55 height 13
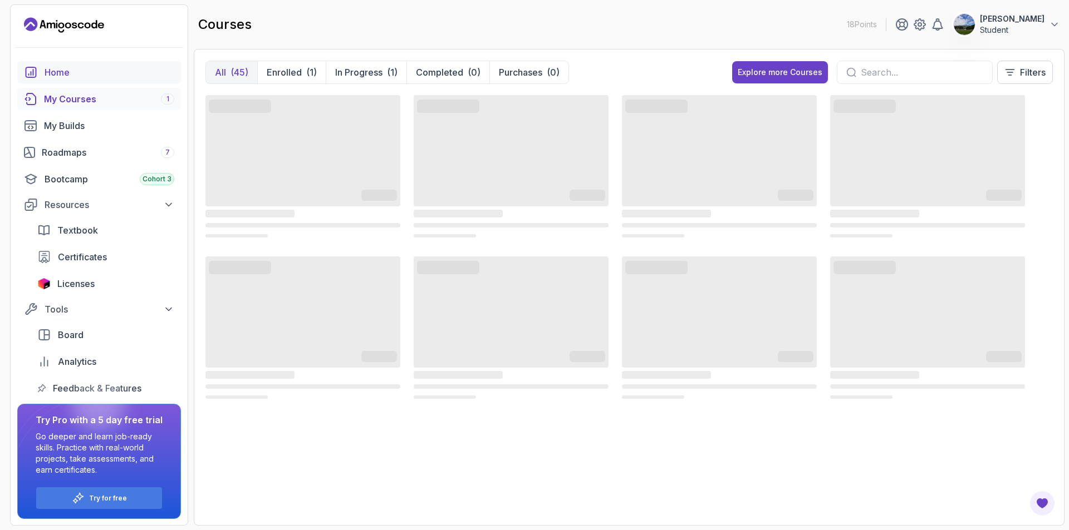
click at [96, 71] on div "Home" at bounding box center [110, 72] width 130 height 13
